Goal: Transaction & Acquisition: Purchase product/service

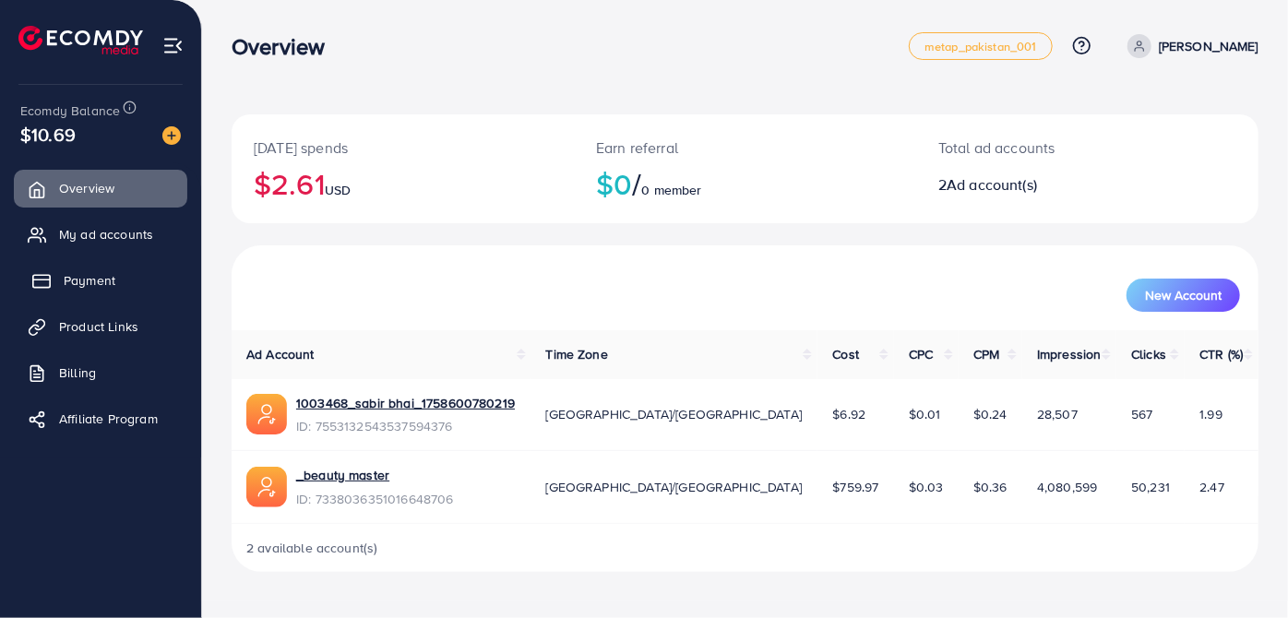
click at [83, 278] on span "Payment" at bounding box center [90, 280] width 52 height 18
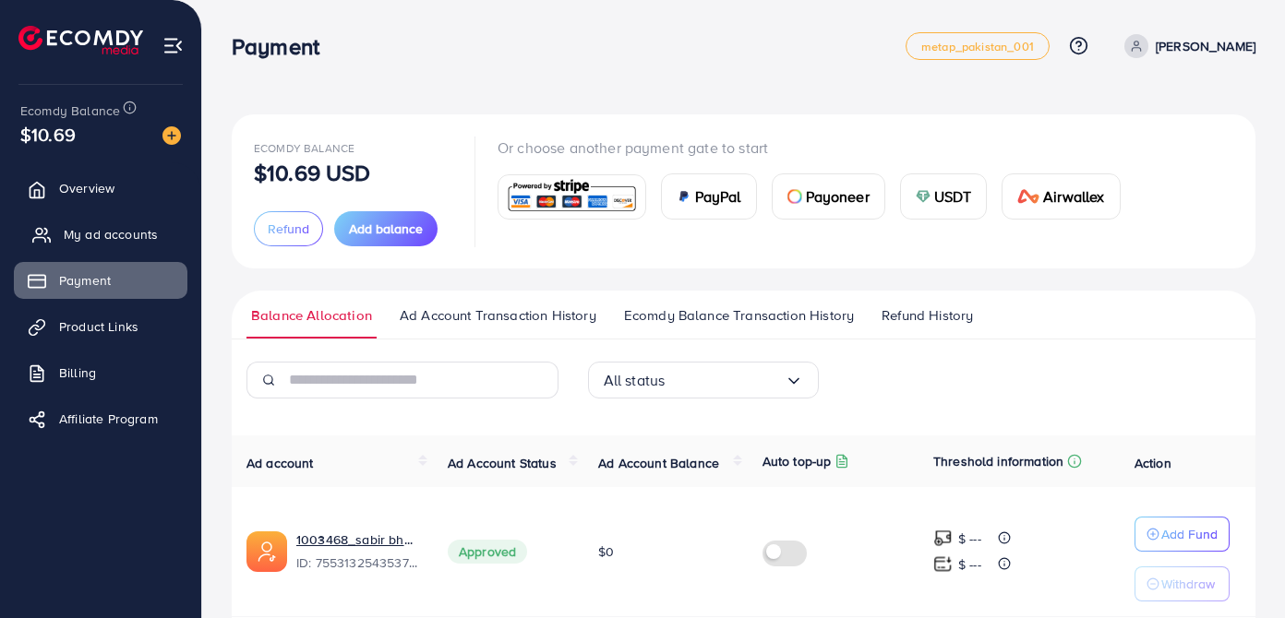
click at [90, 234] on span "My ad accounts" at bounding box center [111, 234] width 94 height 18
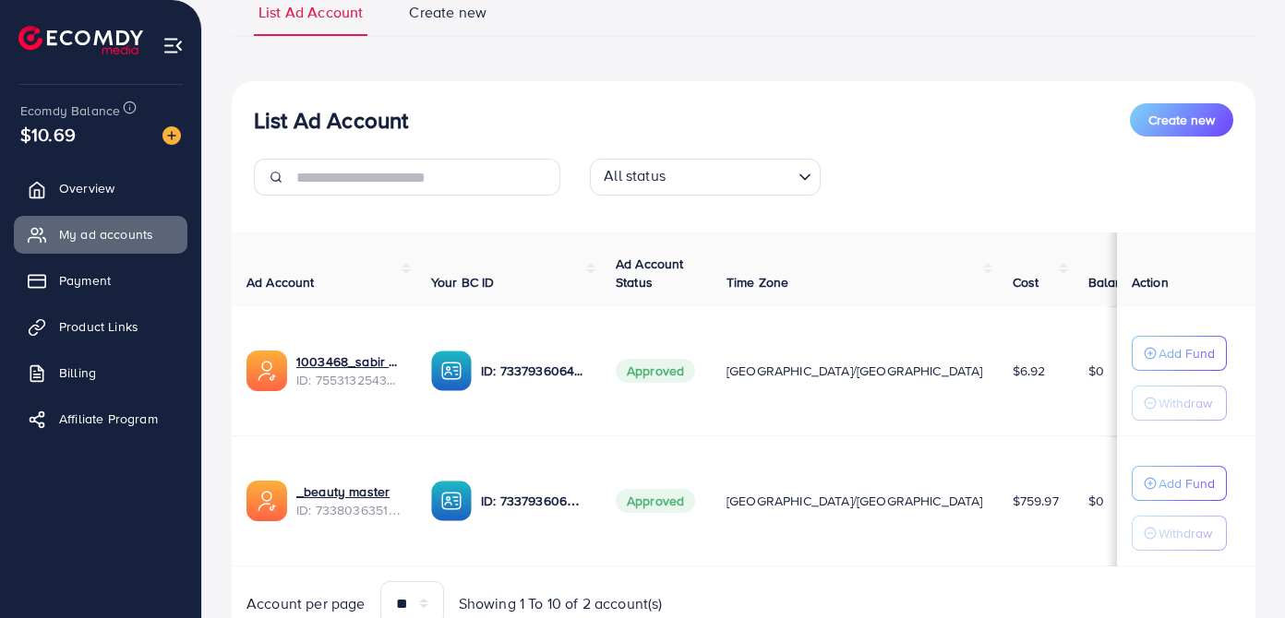
scroll to position [231, 0]
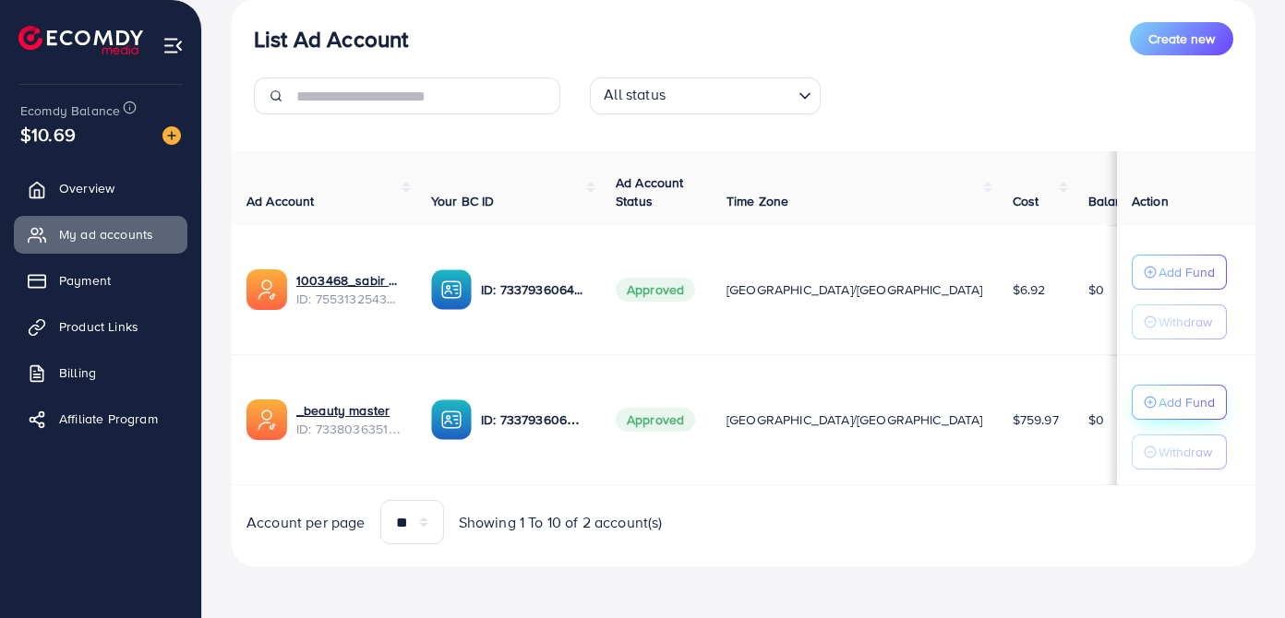
click at [1174, 401] on p "Add Fund" at bounding box center [1186, 402] width 56 height 22
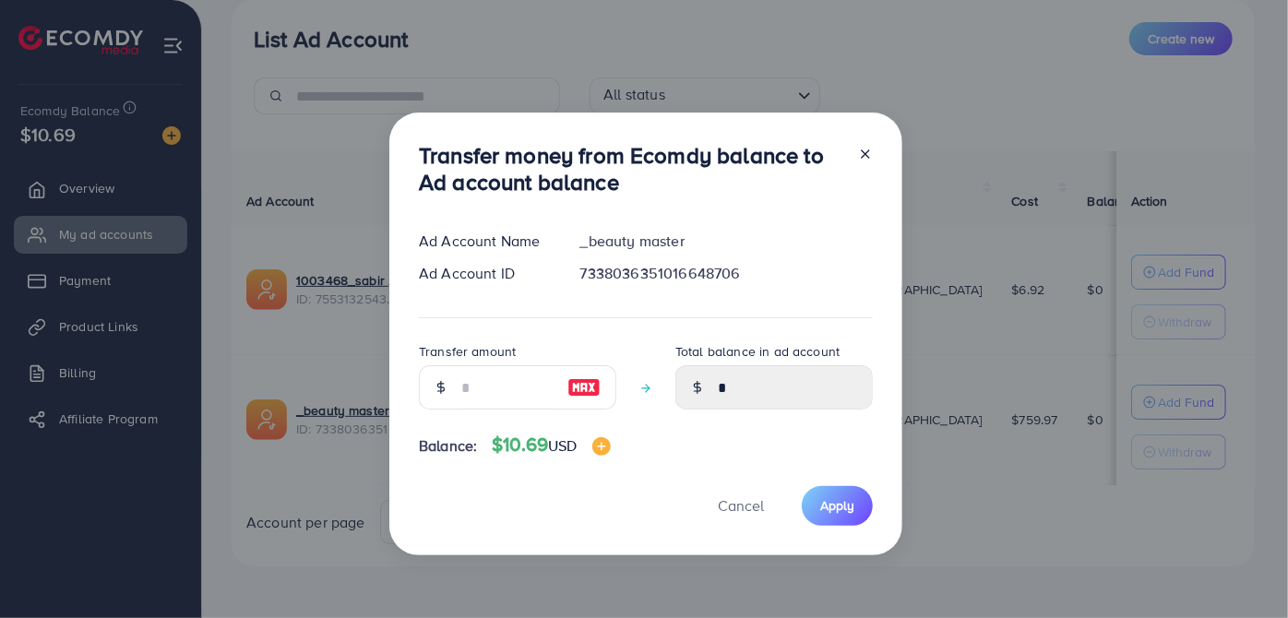
click at [457, 388] on div at bounding box center [440, 387] width 43 height 44
click at [572, 391] on img at bounding box center [584, 388] width 33 height 22
type input "**"
type input "*****"
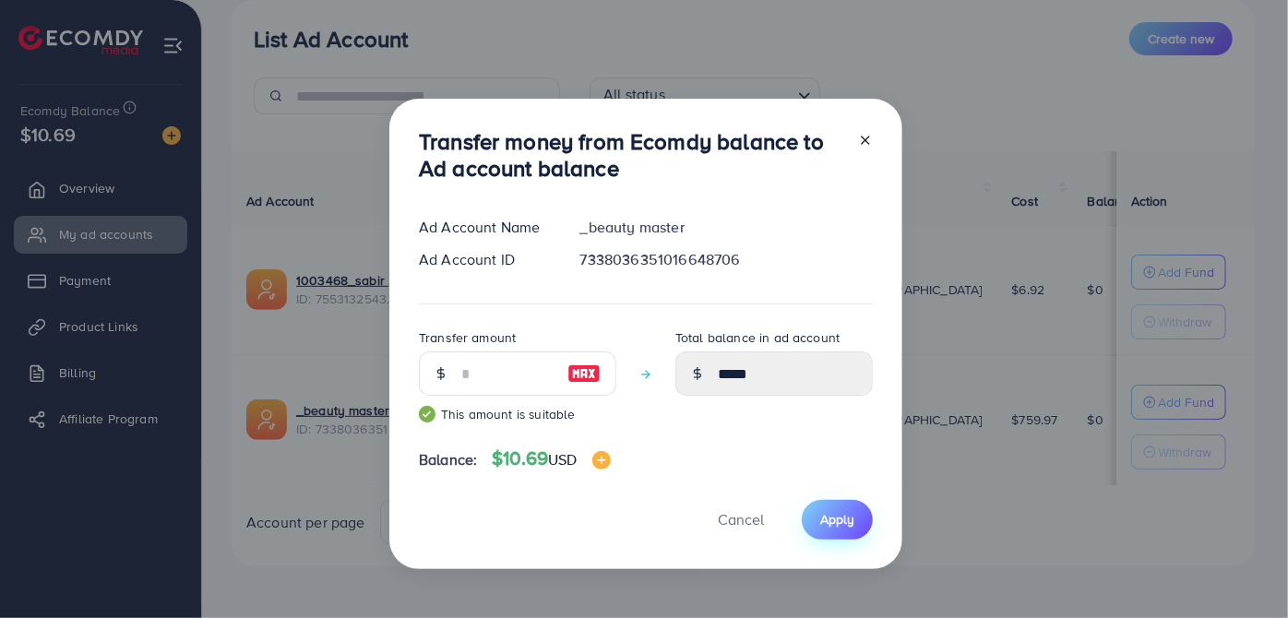
click at [836, 512] on span "Apply" at bounding box center [837, 519] width 34 height 18
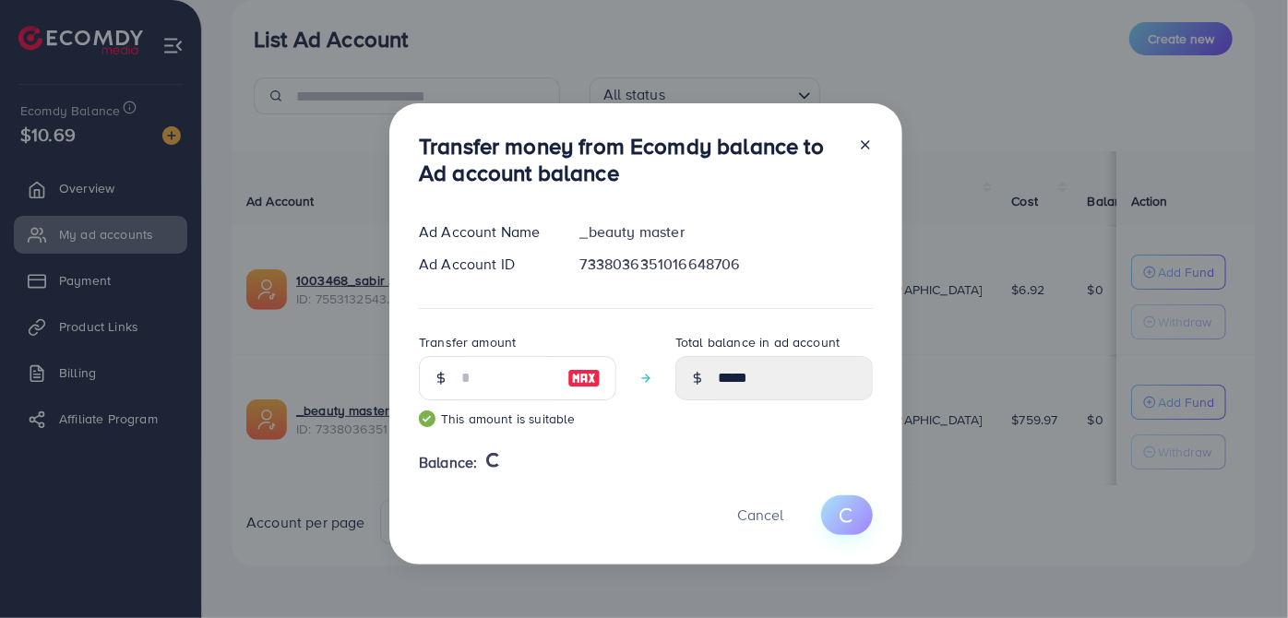
type input "*"
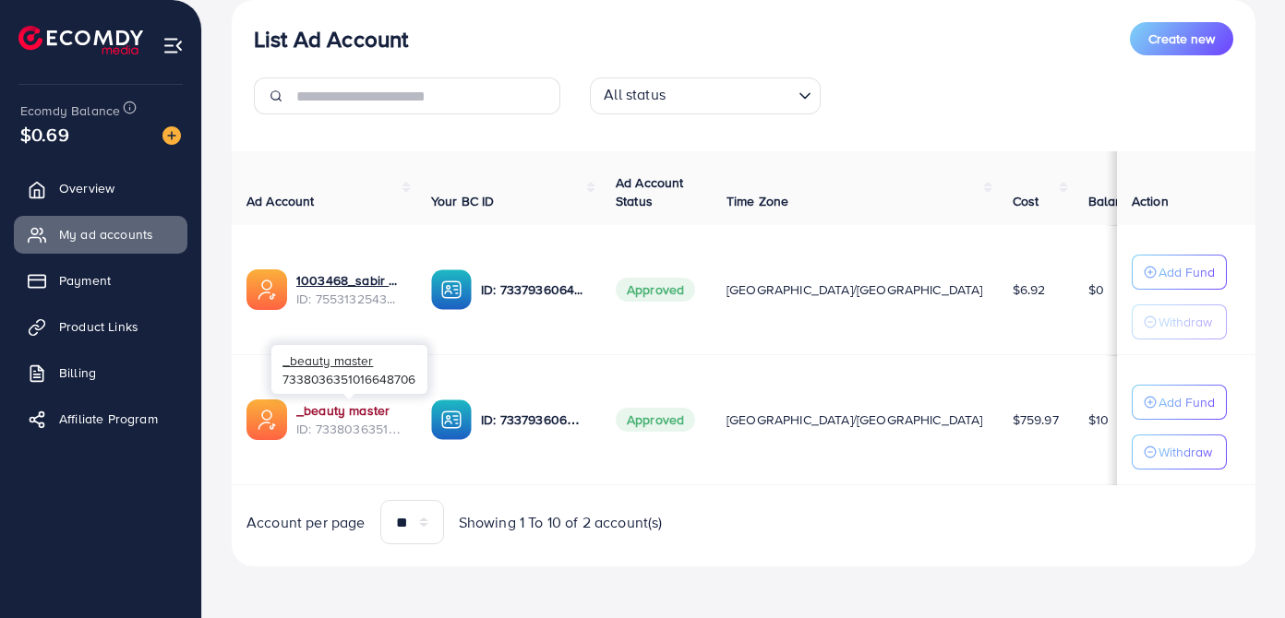
click at [386, 414] on link "_beauty master" at bounding box center [348, 410] width 105 height 18
